Goal: Check status

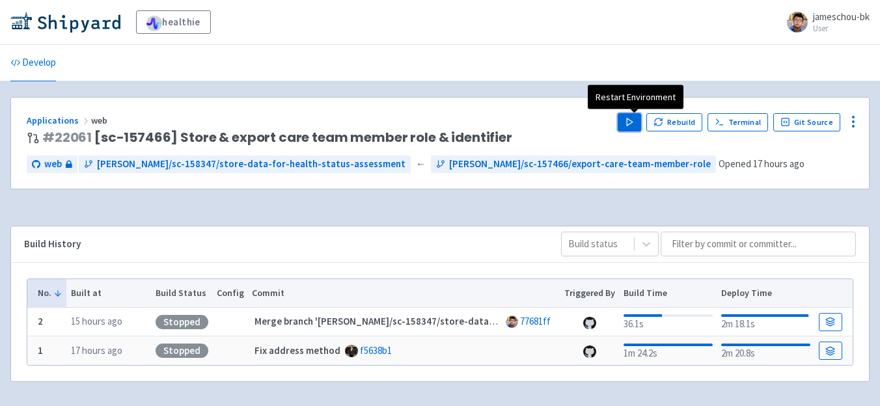
click at [635, 120] on icon "button" at bounding box center [630, 122] width 10 height 10
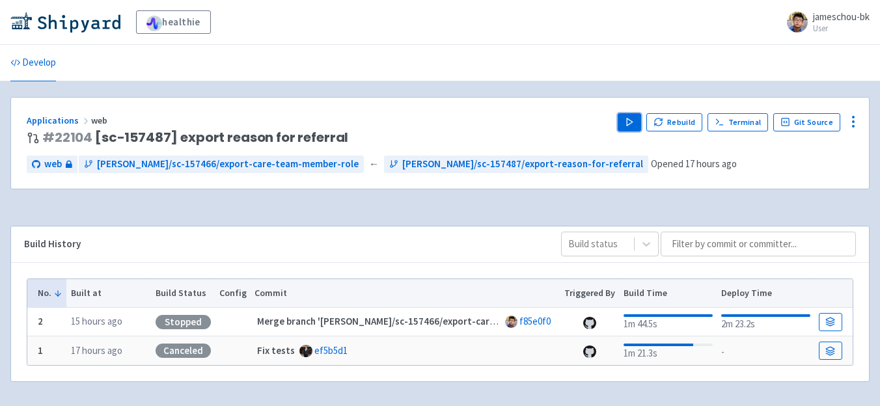
click at [631, 125] on polygon "button" at bounding box center [630, 121] width 6 height 7
